Goal: Transaction & Acquisition: Purchase product/service

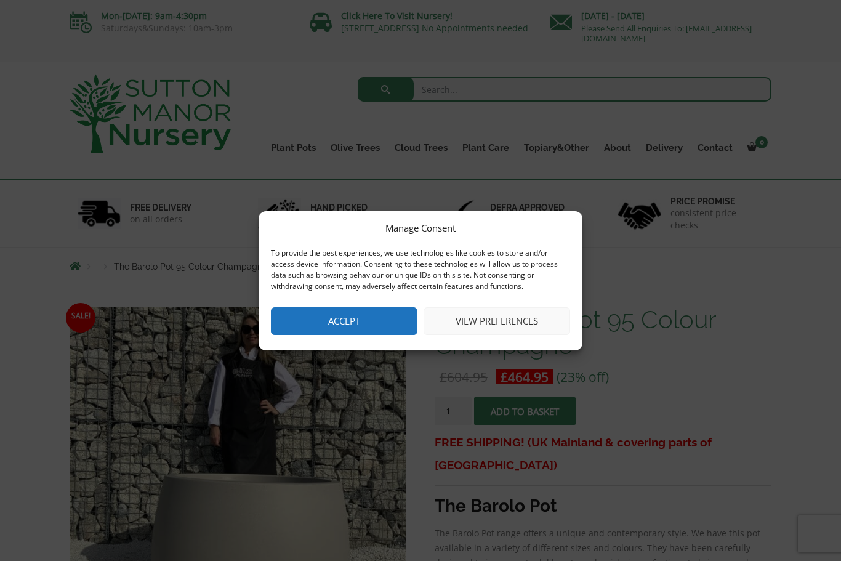
click at [337, 326] on button "Accept" at bounding box center [344, 321] width 146 height 28
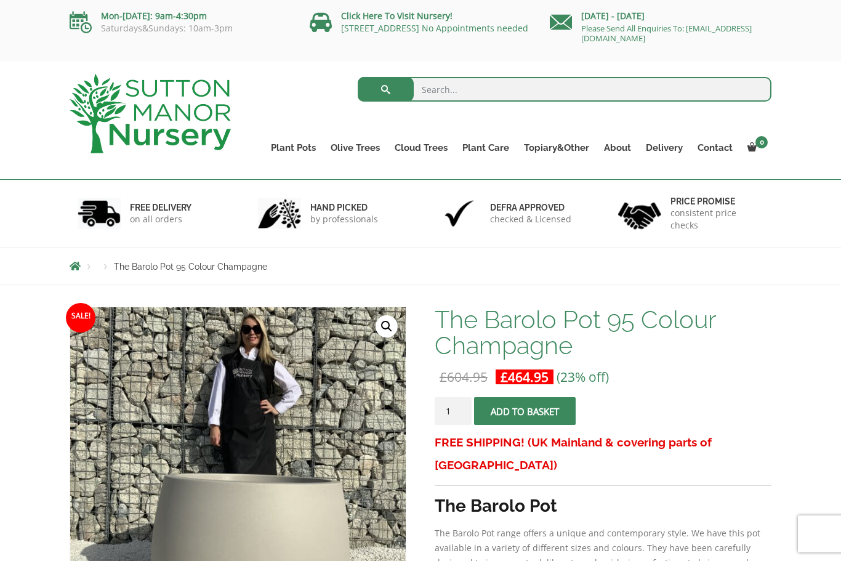
click at [0, 0] on link "Vietnamese Terracotta" at bounding box center [0, 0] width 0 height 0
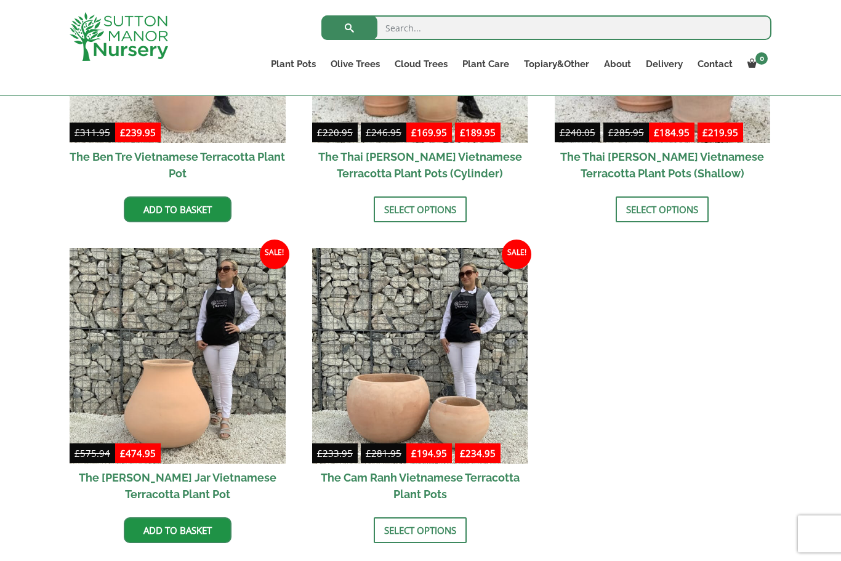
scroll to position [508, 0]
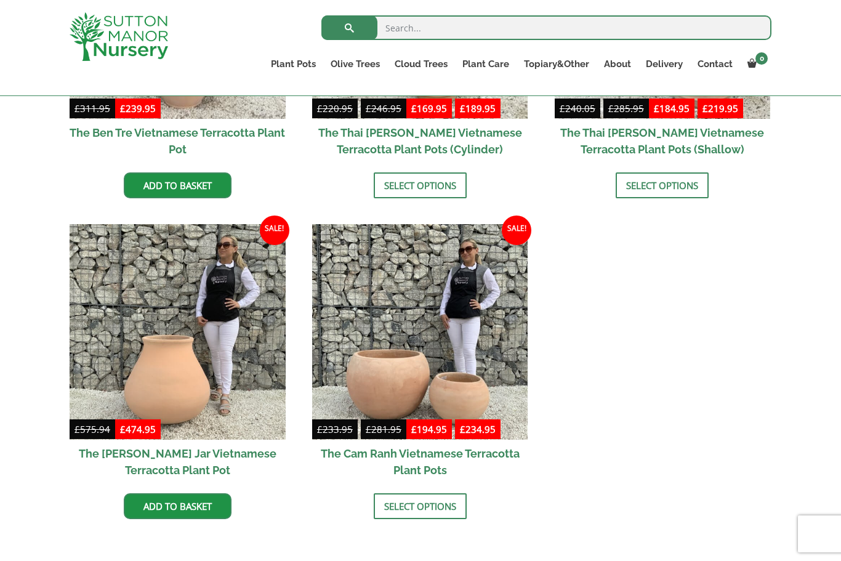
click at [366, 375] on img at bounding box center [420, 332] width 216 height 216
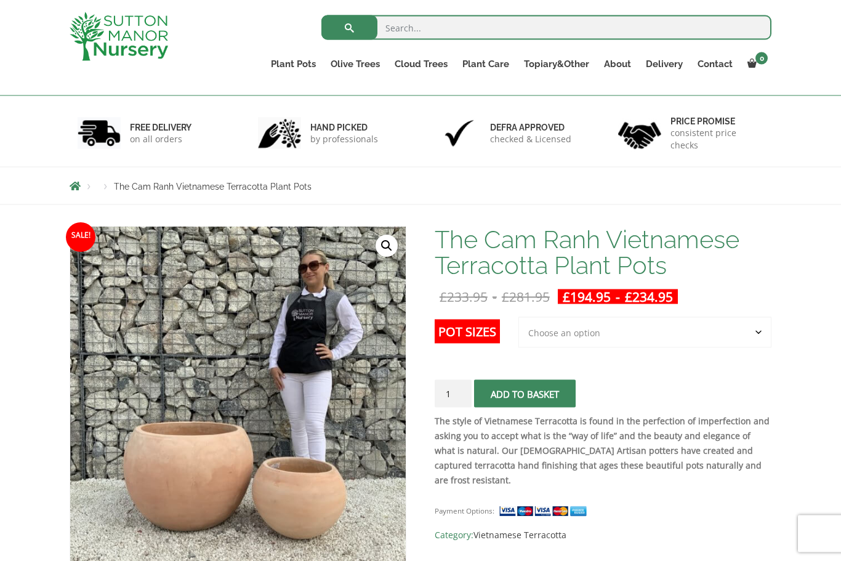
scroll to position [57, 0]
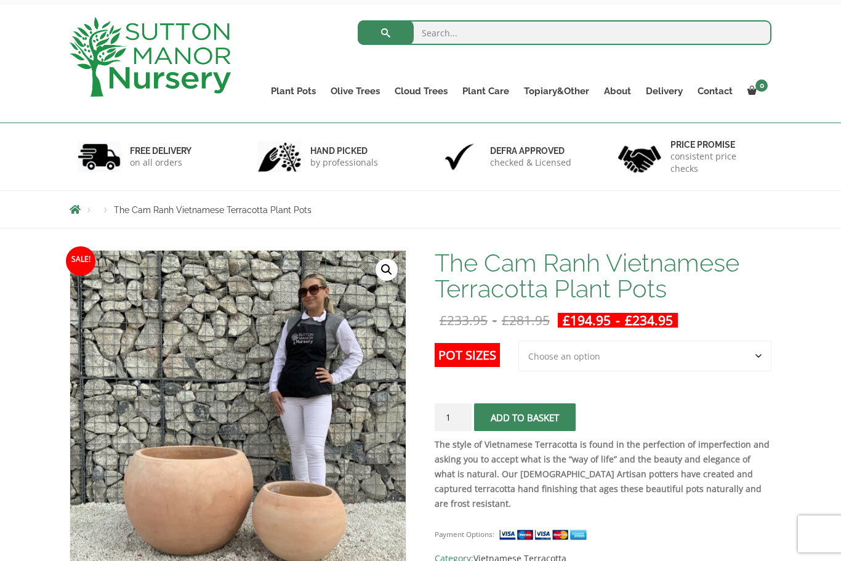
click at [538, 358] on select "Choose an option 2nd to Largest Pot In The Picture Largest pot In The Picture" at bounding box center [644, 355] width 253 height 31
select select "Largest pot In The Picture"
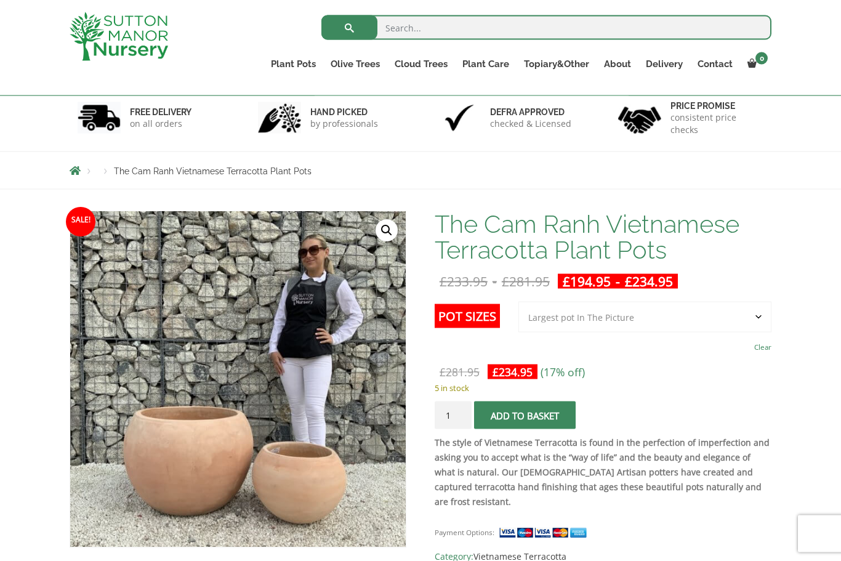
scroll to position [74, 0]
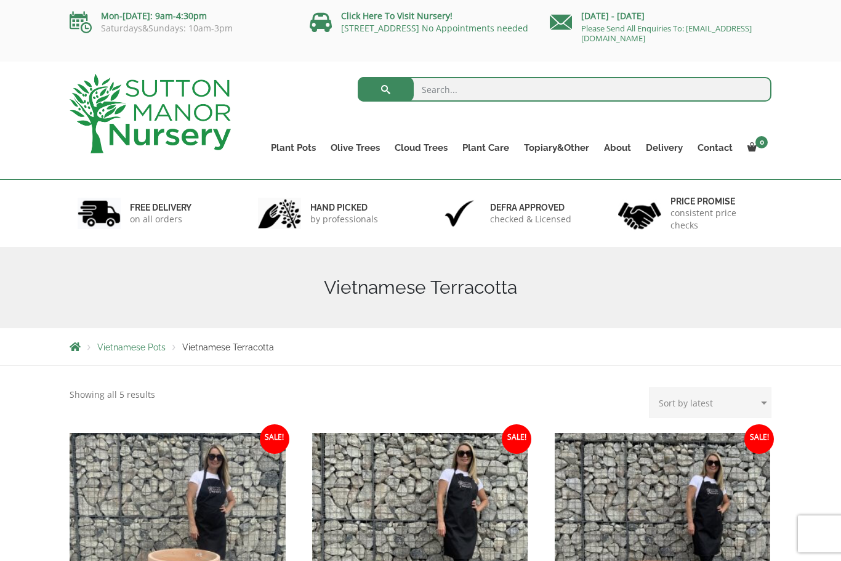
scroll to position [9, 0]
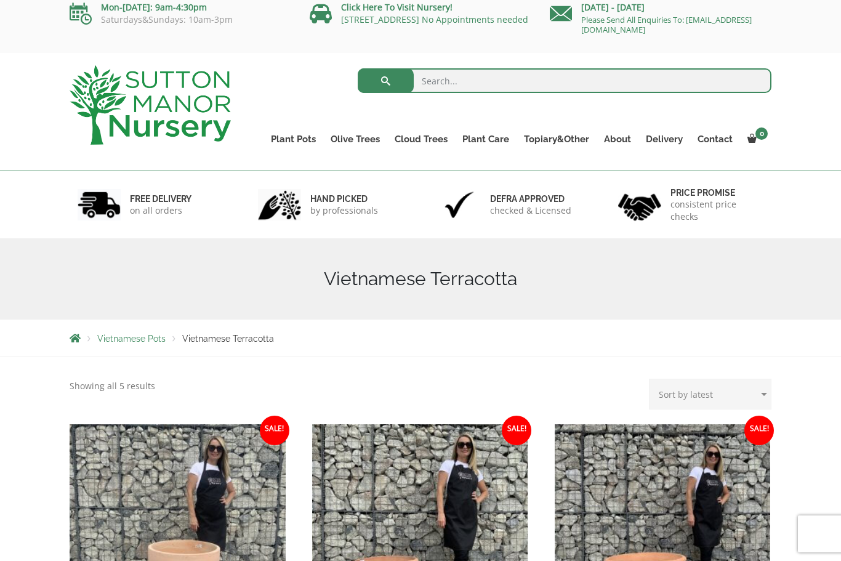
click at [0, 0] on link "The Iron Stone Pots" at bounding box center [0, 0] width 0 height 0
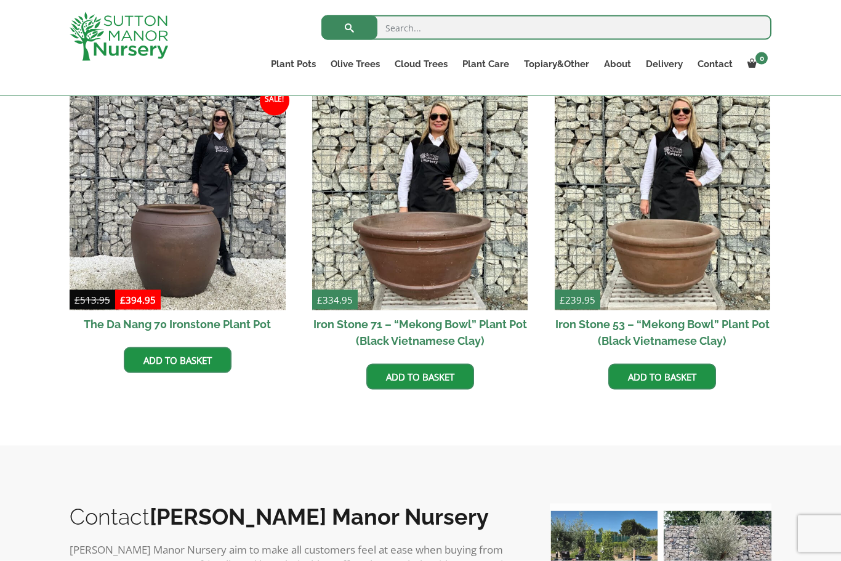
scroll to position [742, 0]
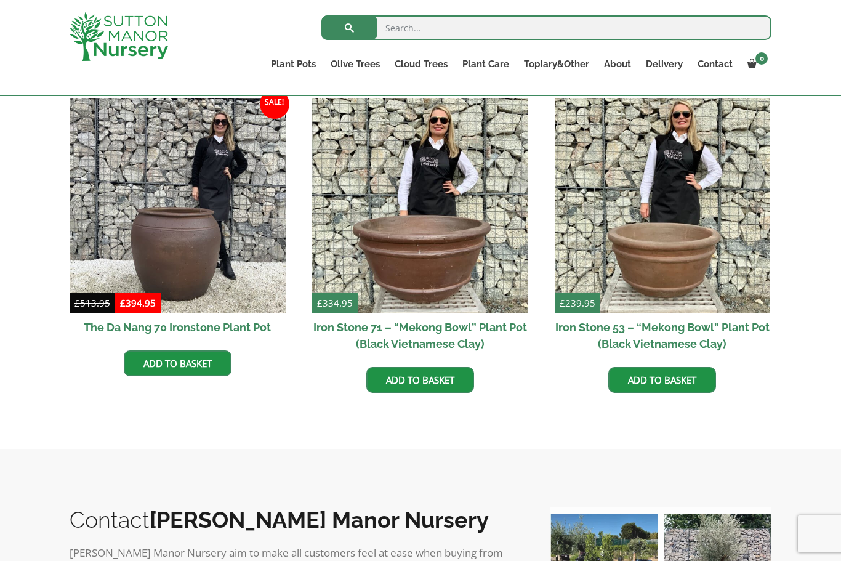
click at [199, 263] on img at bounding box center [178, 206] width 216 height 216
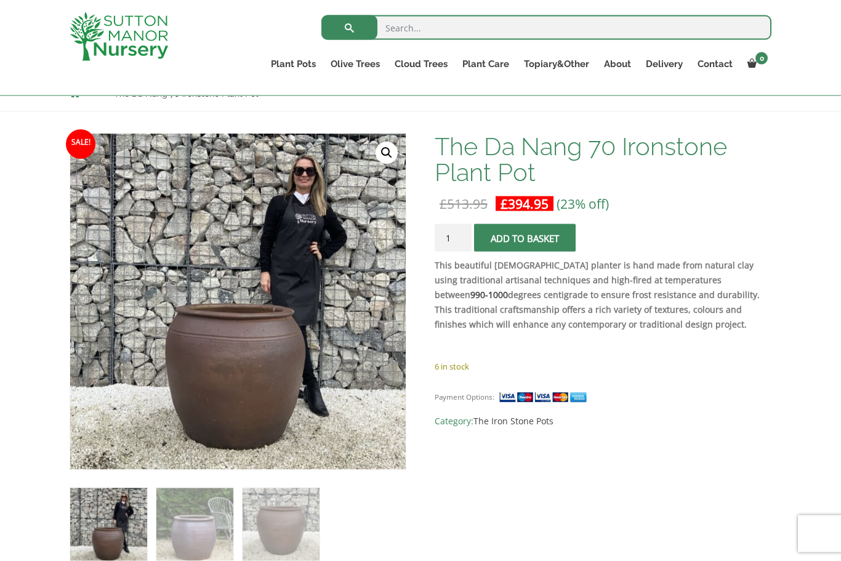
scroll to position [151, 0]
